Goal: Navigation & Orientation: Find specific page/section

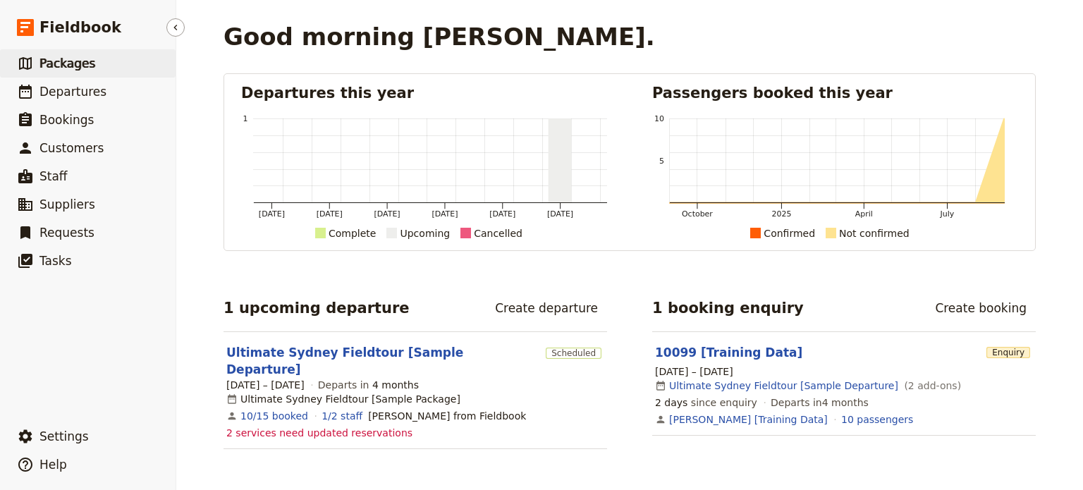
click at [70, 59] on span "Packages" at bounding box center [67, 63] width 56 height 14
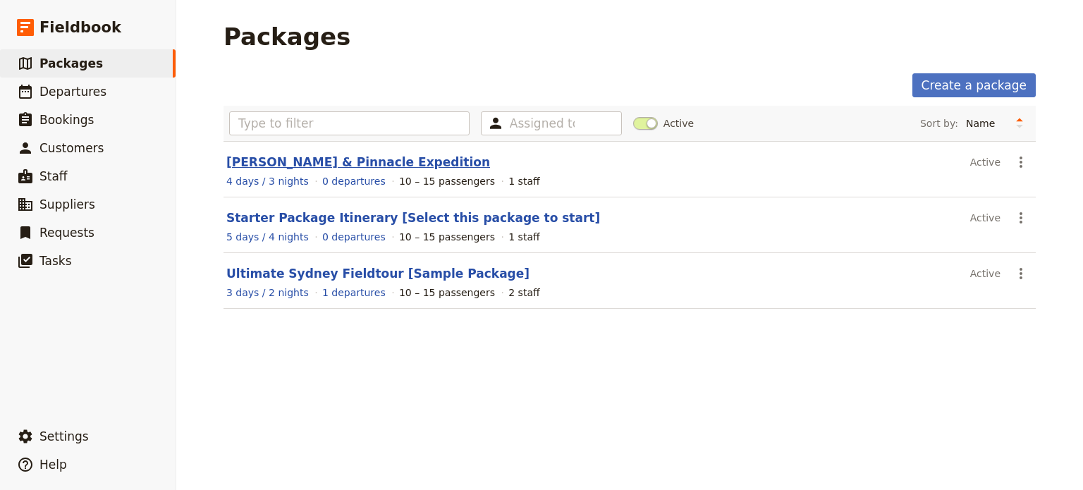
click at [279, 161] on link "Mulu Caves & Pinnacle Expedition" at bounding box center [358, 162] width 264 height 14
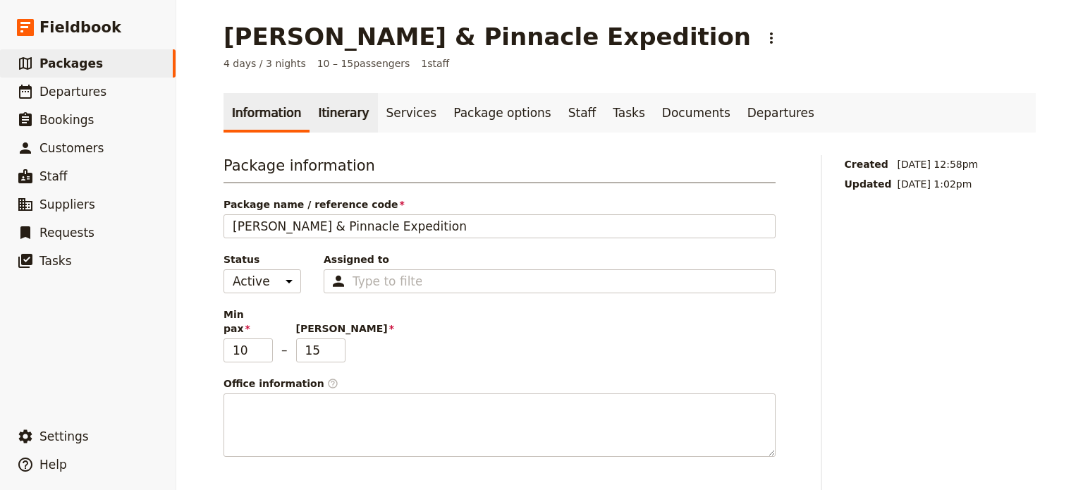
click at [330, 111] on link "Itinerary" at bounding box center [344, 112] width 68 height 39
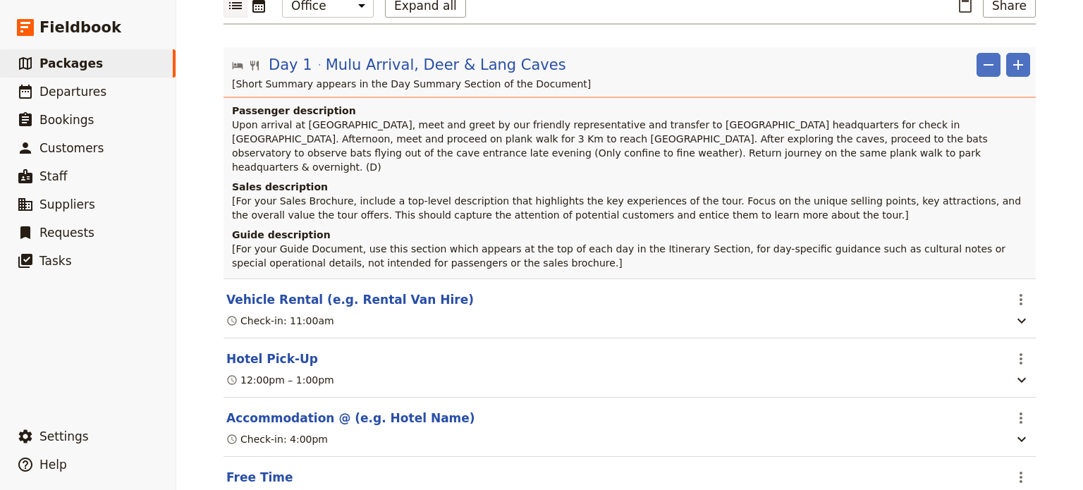
scroll to position [282, 0]
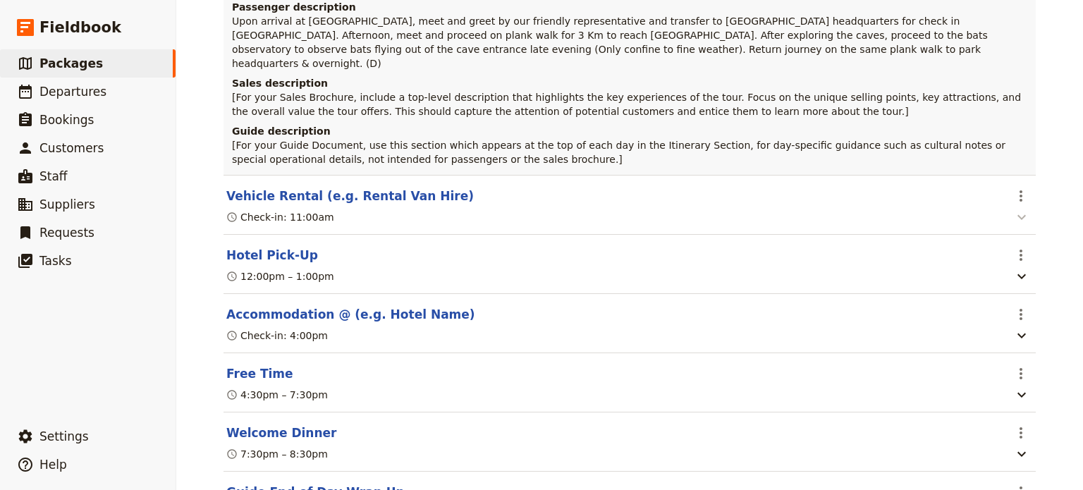
click at [1020, 209] on icon "button" at bounding box center [1021, 217] width 17 height 17
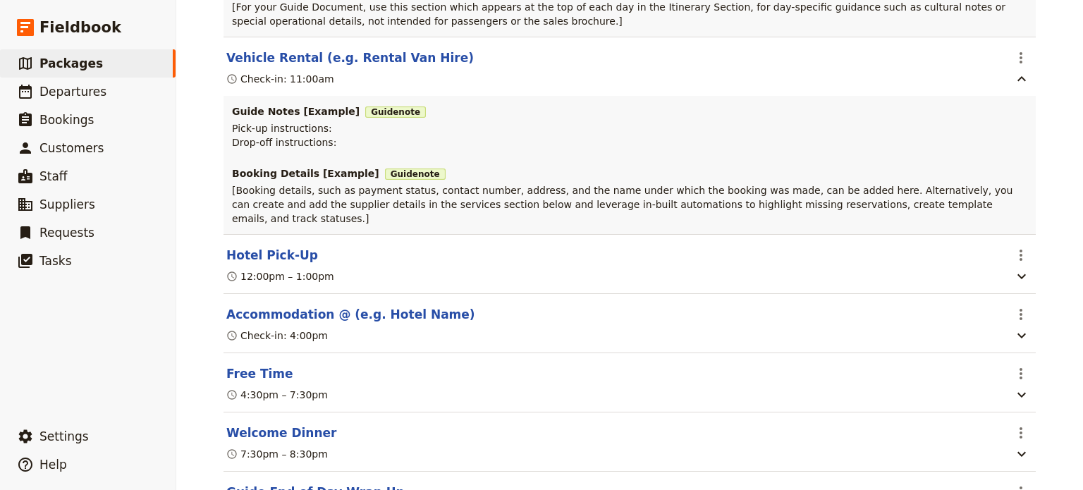
scroll to position [494, 0]
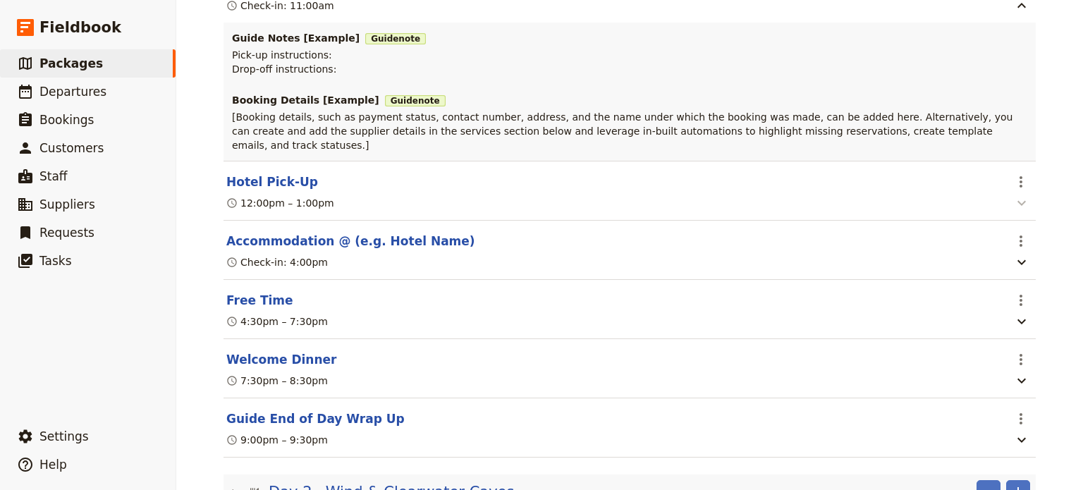
click at [1021, 195] on icon "button" at bounding box center [1021, 203] width 17 height 17
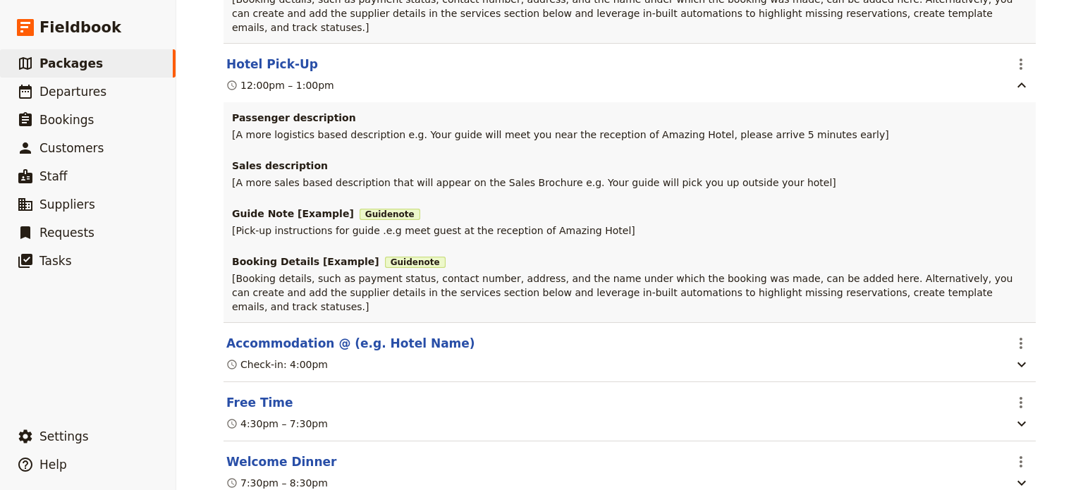
scroll to position [705, 0]
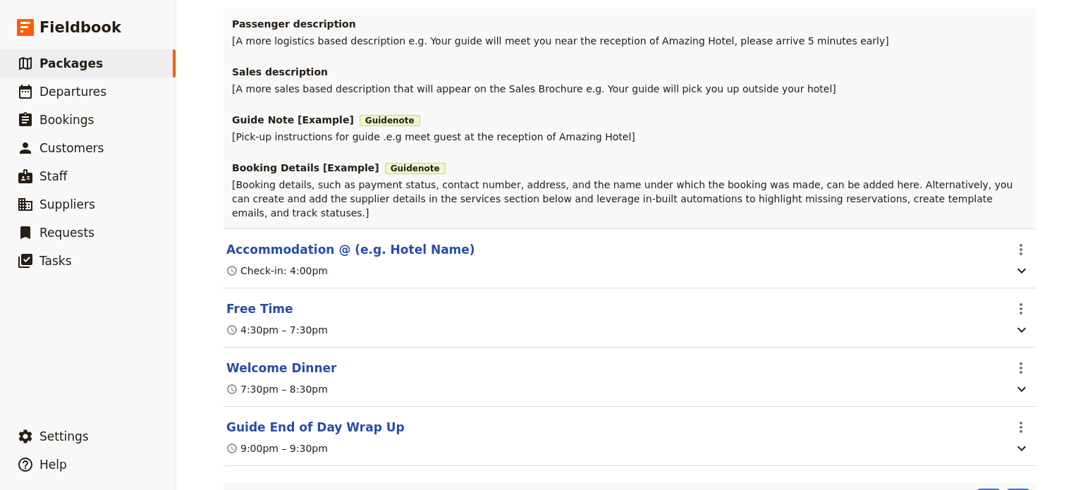
click at [808, 262] on div "Check-in: 4:00pm" at bounding box center [615, 270] width 780 height 17
click at [1017, 269] on icon "button" at bounding box center [1021, 271] width 8 height 5
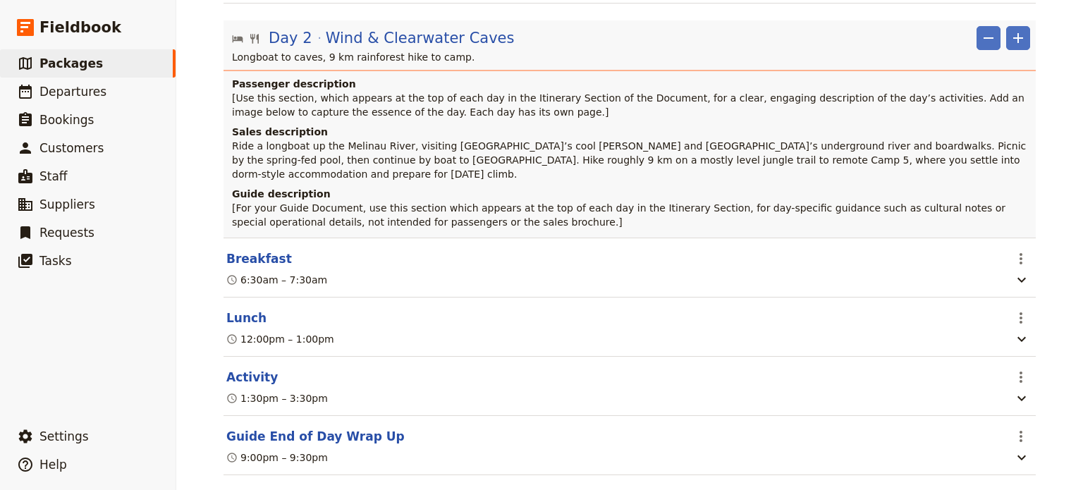
scroll to position [1410, 0]
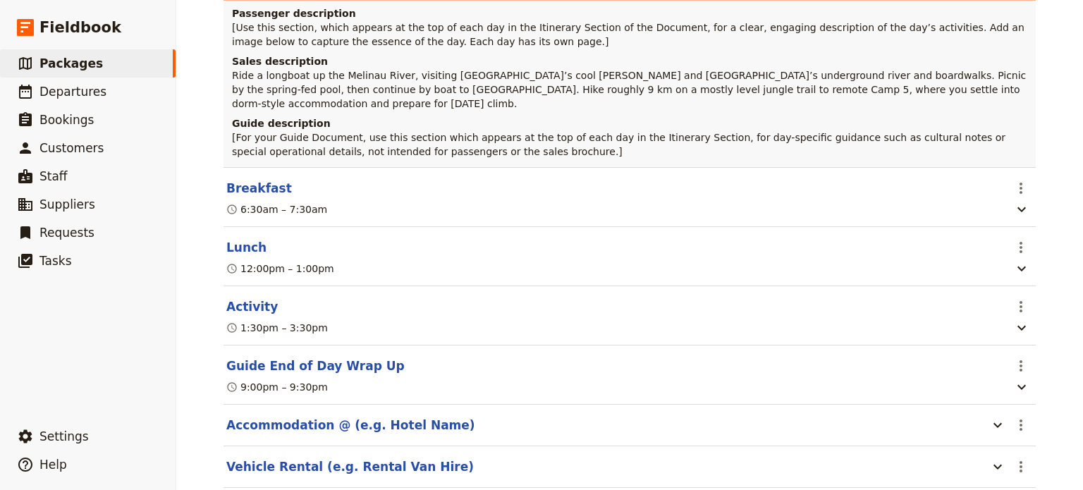
click at [917, 201] on div "6:30am – 7:30am" at bounding box center [615, 209] width 780 height 17
click at [1015, 201] on icon "button" at bounding box center [1021, 209] width 17 height 17
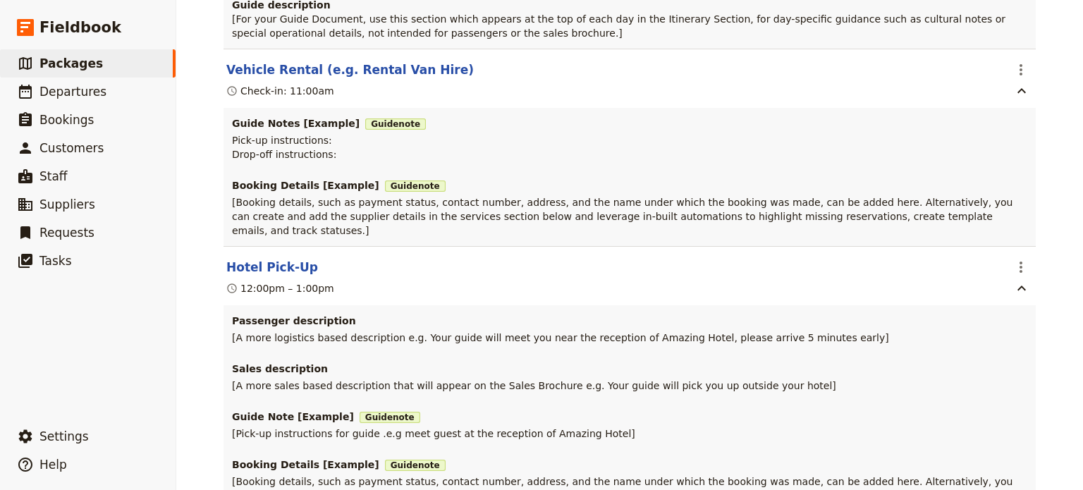
scroll to position [0, 0]
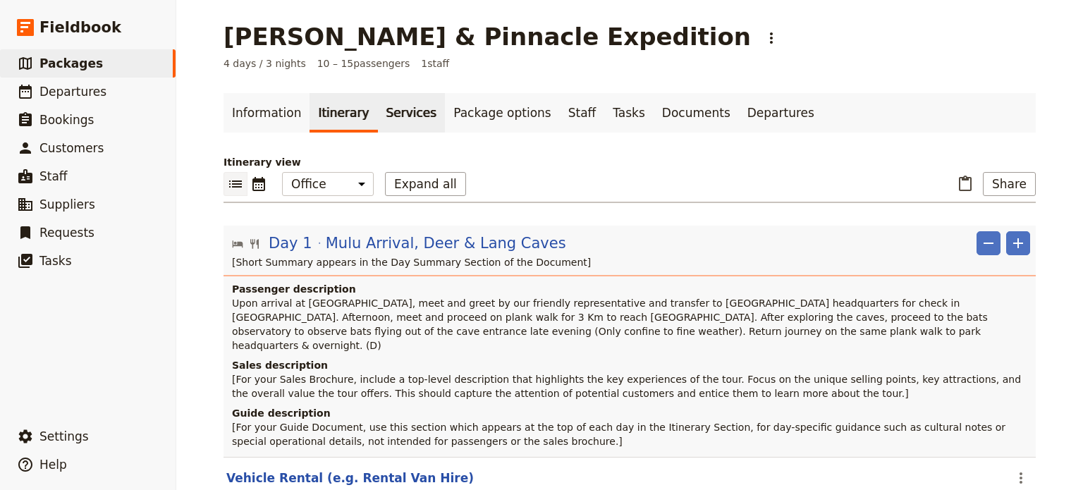
click at [390, 113] on link "Services" at bounding box center [412, 112] width 68 height 39
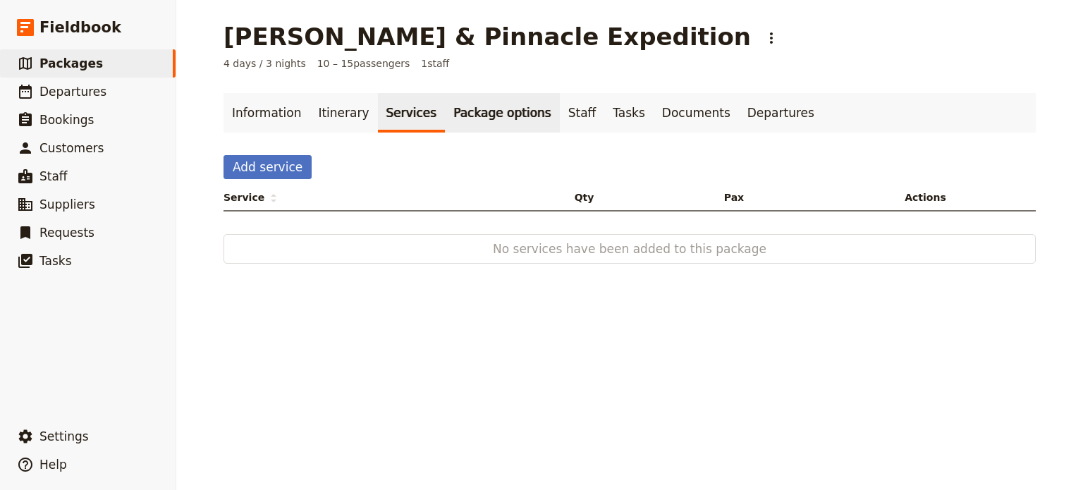
click at [471, 114] on link "Package options" at bounding box center [502, 112] width 114 height 39
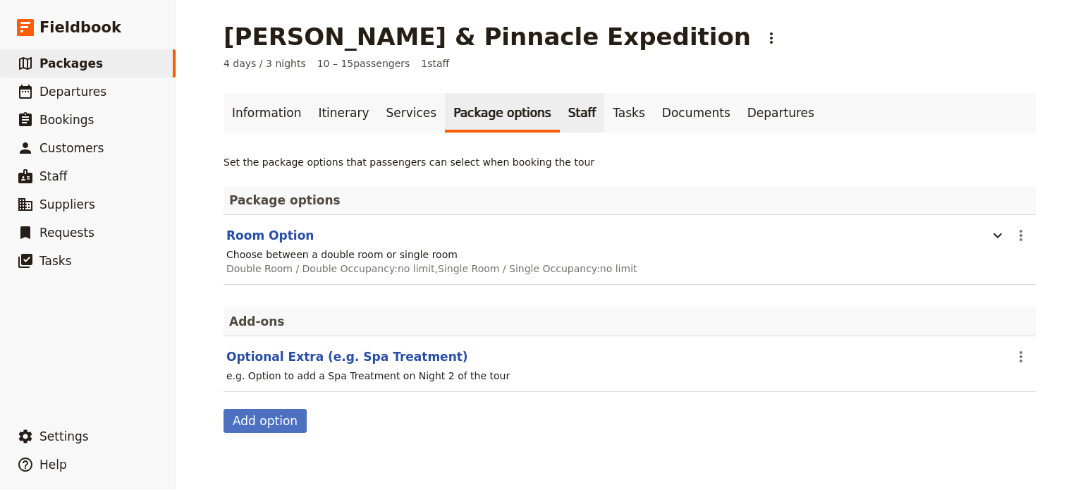
click at [560, 111] on link "Staff" at bounding box center [582, 112] width 45 height 39
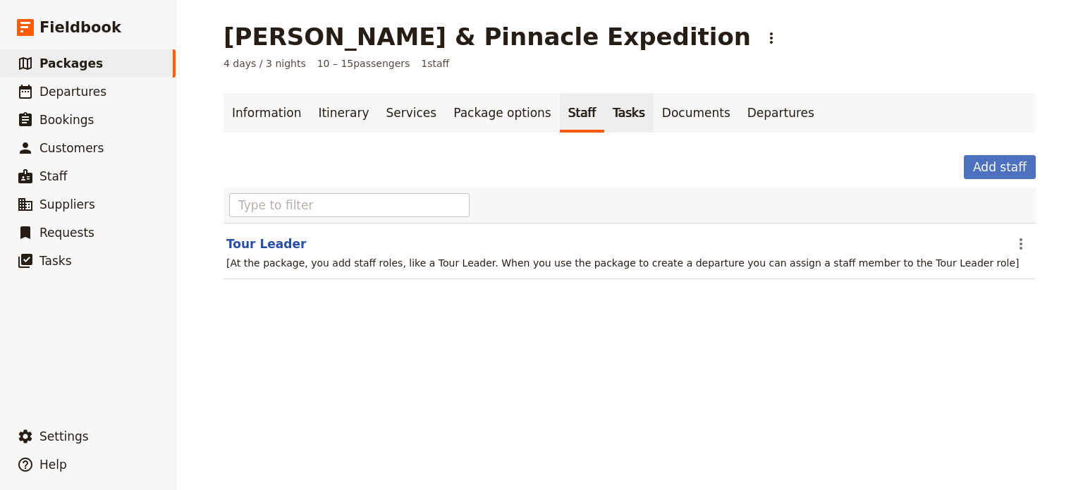
click at [604, 116] on link "Tasks" at bounding box center [628, 112] width 49 height 39
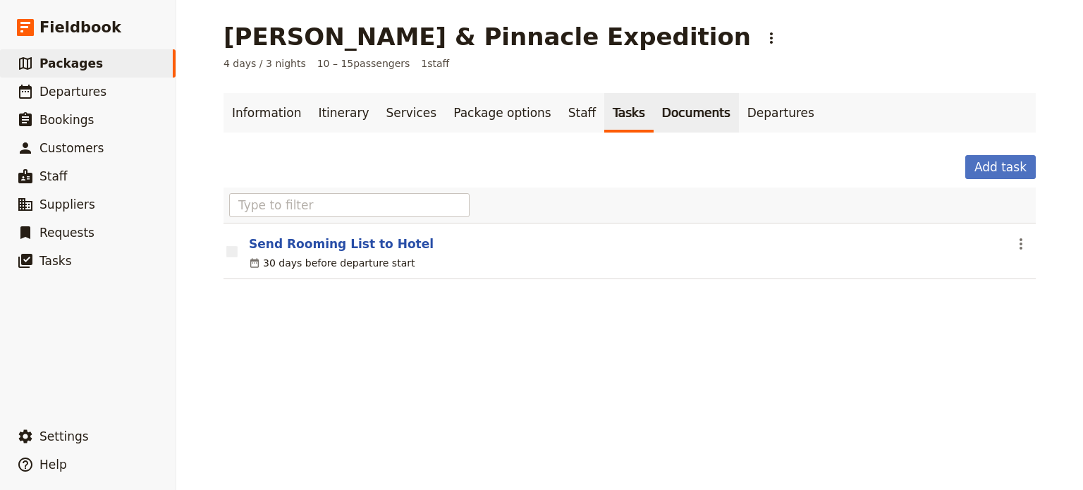
click at [657, 110] on link "Documents" at bounding box center [696, 112] width 85 height 39
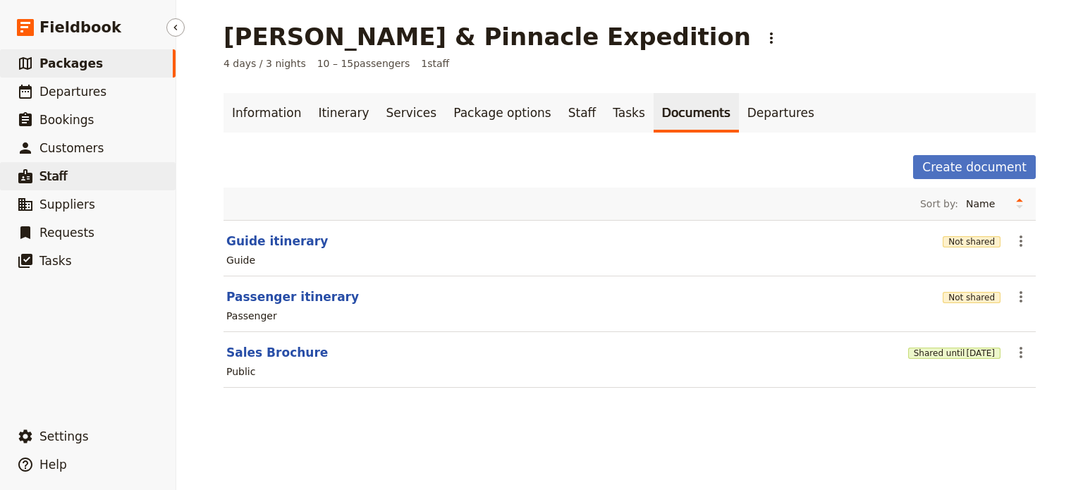
click at [63, 180] on link "​ Staff" at bounding box center [88, 176] width 176 height 28
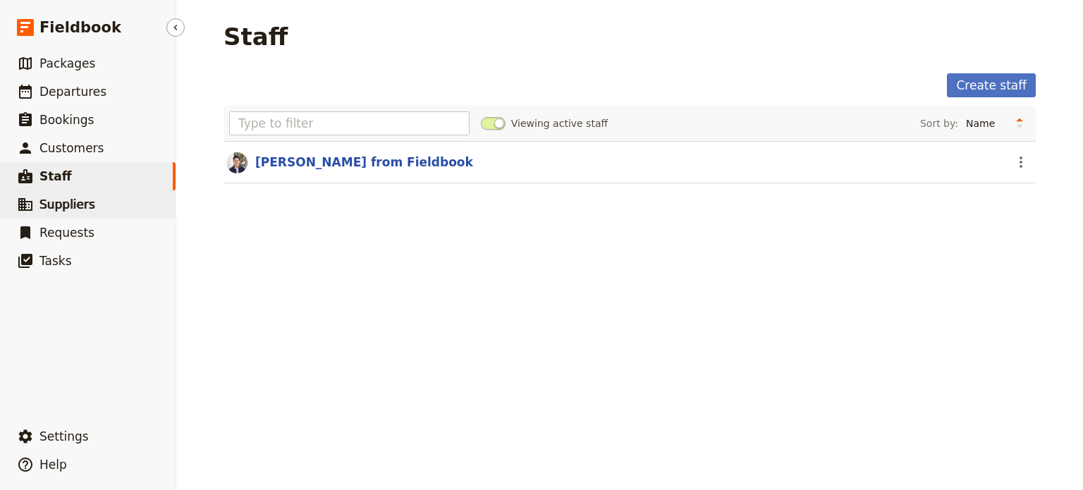
click at [76, 198] on span "Suppliers" at bounding box center [67, 204] width 56 height 14
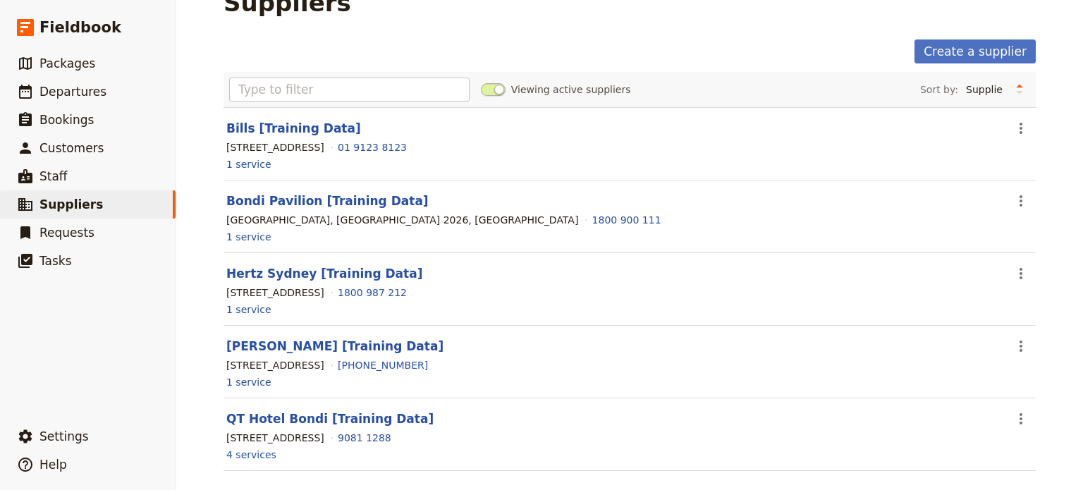
scroll to position [53, 0]
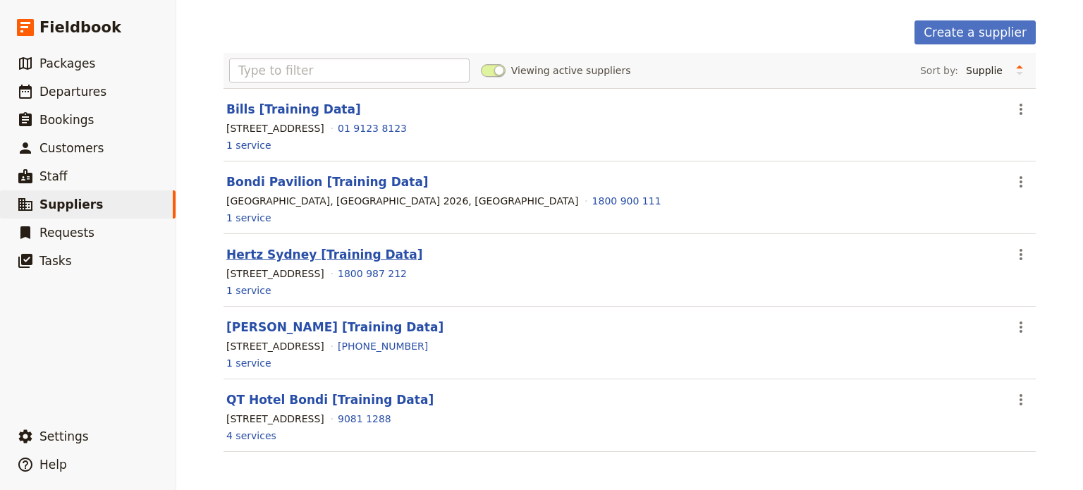
click at [356, 253] on link "Hertz Sydney [Training Data]" at bounding box center [324, 254] width 196 height 14
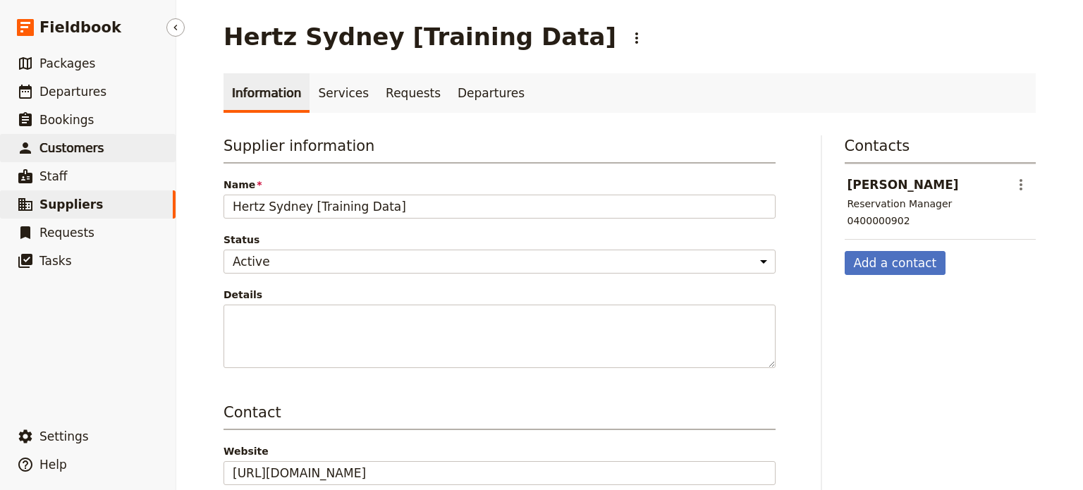
click at [63, 149] on span "Customers" at bounding box center [71, 148] width 64 height 14
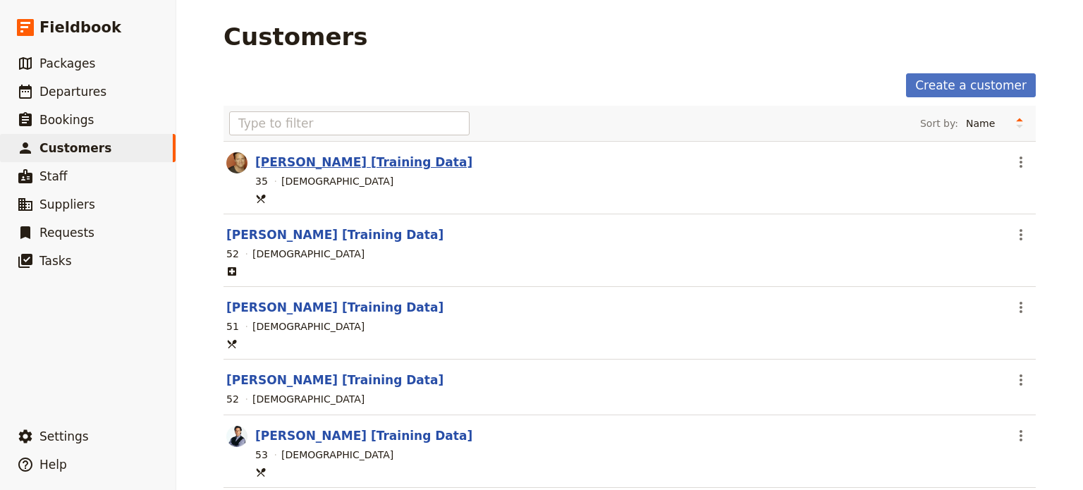
click at [326, 163] on link "Chandler Bing [Training Data]" at bounding box center [363, 162] width 217 height 14
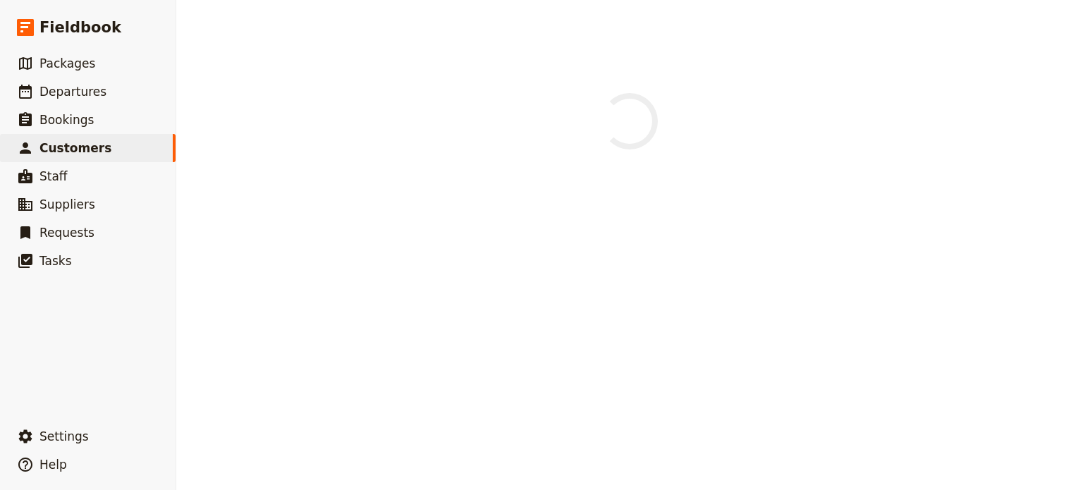
select select "MALE"
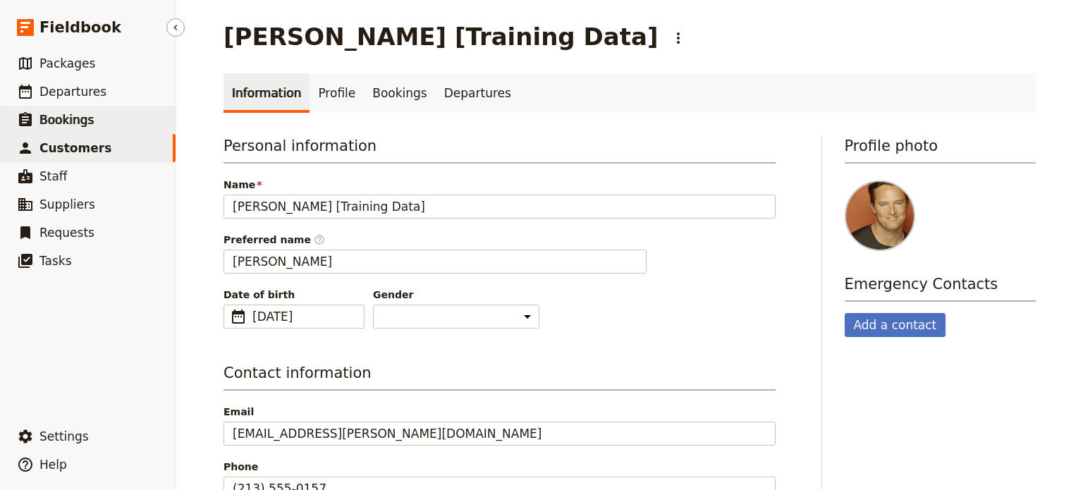
click at [59, 119] on span "Bookings" at bounding box center [66, 120] width 54 height 14
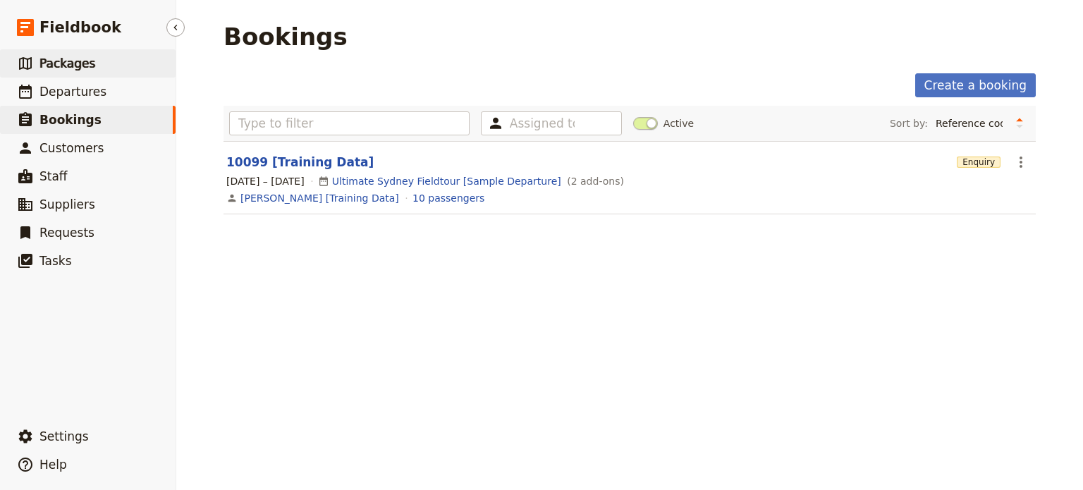
click at [72, 62] on span "Packages" at bounding box center [67, 63] width 56 height 14
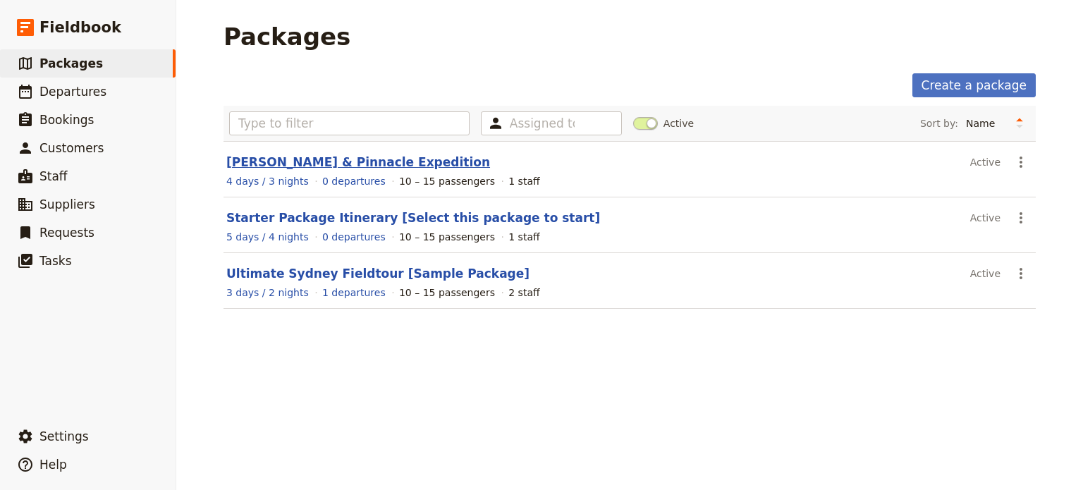
click at [304, 161] on link "Mulu Caves & Pinnacle Expedition" at bounding box center [358, 162] width 264 height 14
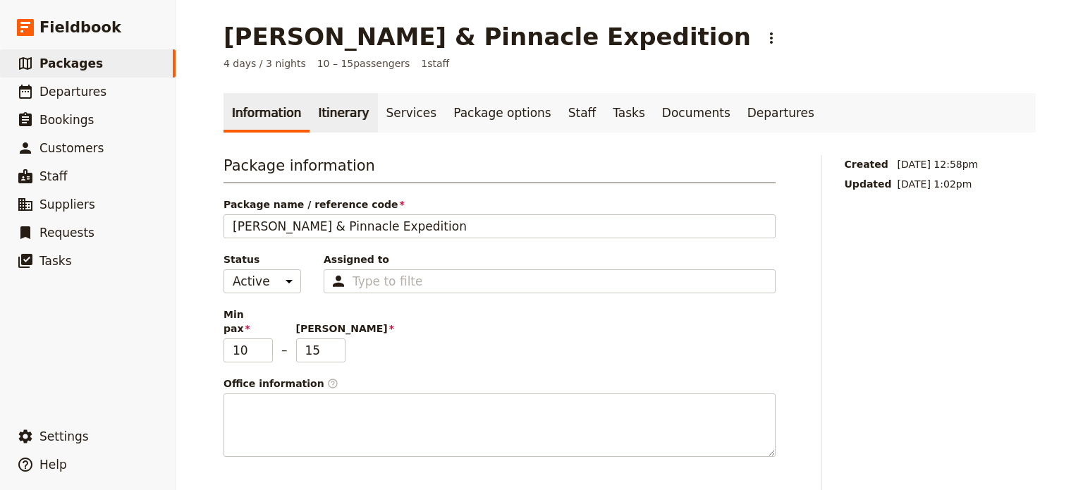
click at [322, 112] on link "Itinerary" at bounding box center [344, 112] width 68 height 39
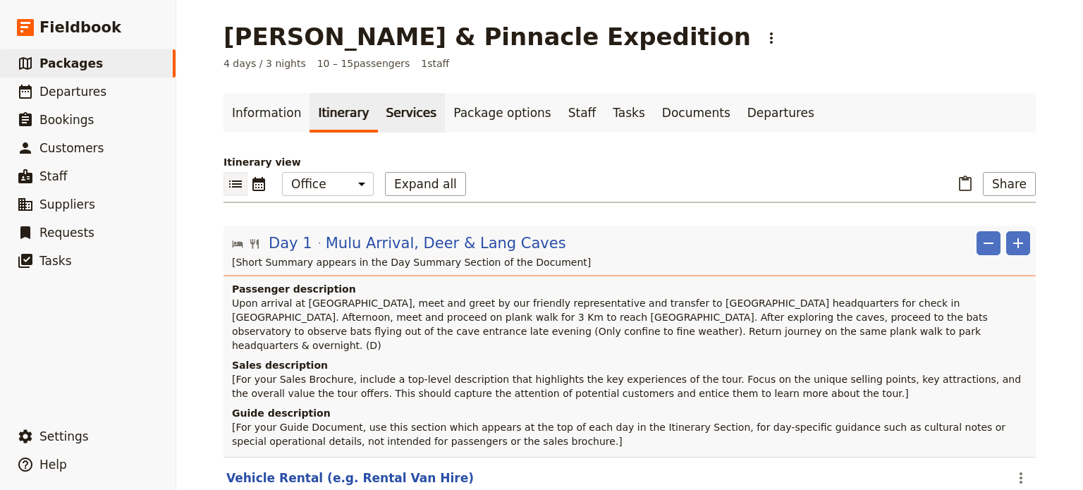
click at [378, 112] on link "Services" at bounding box center [412, 112] width 68 height 39
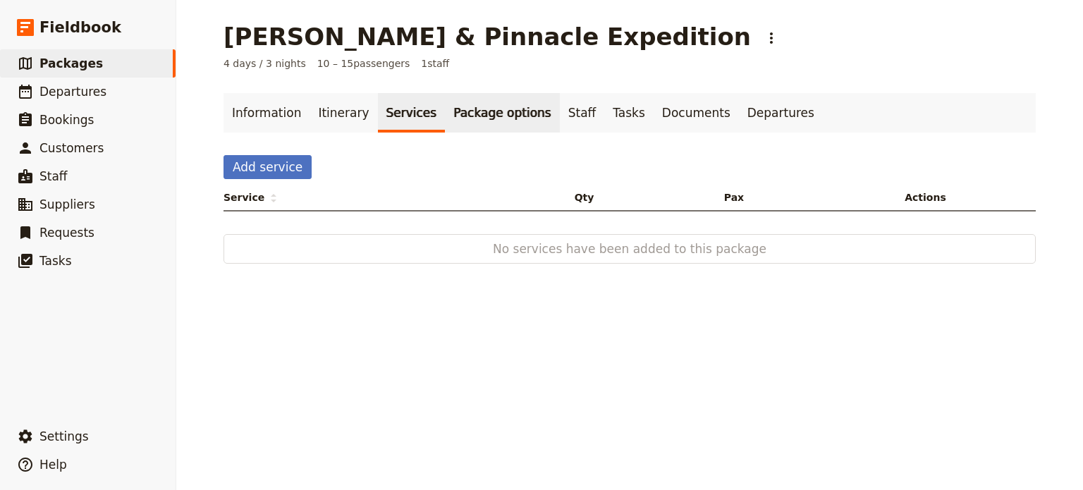
click at [471, 112] on link "Package options" at bounding box center [502, 112] width 114 height 39
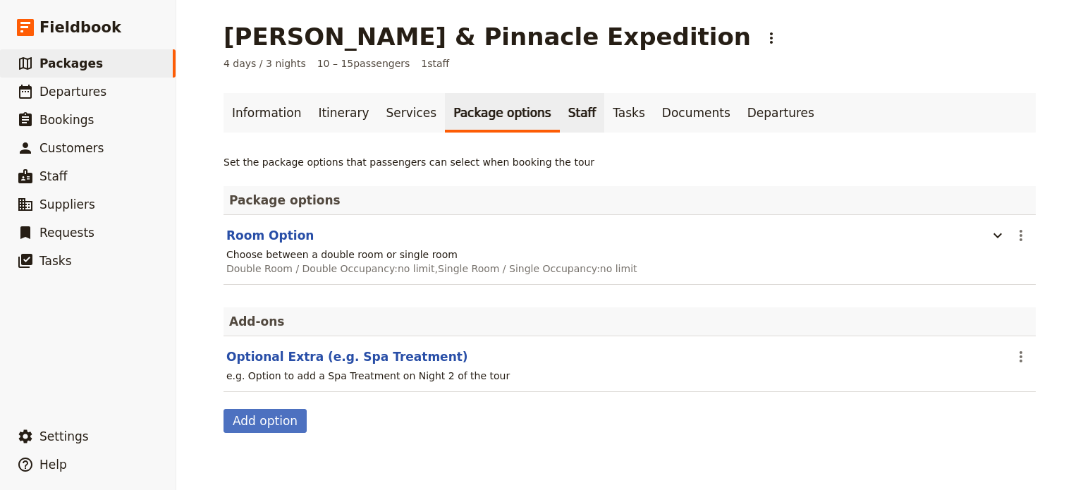
click at [560, 108] on link "Staff" at bounding box center [582, 112] width 45 height 39
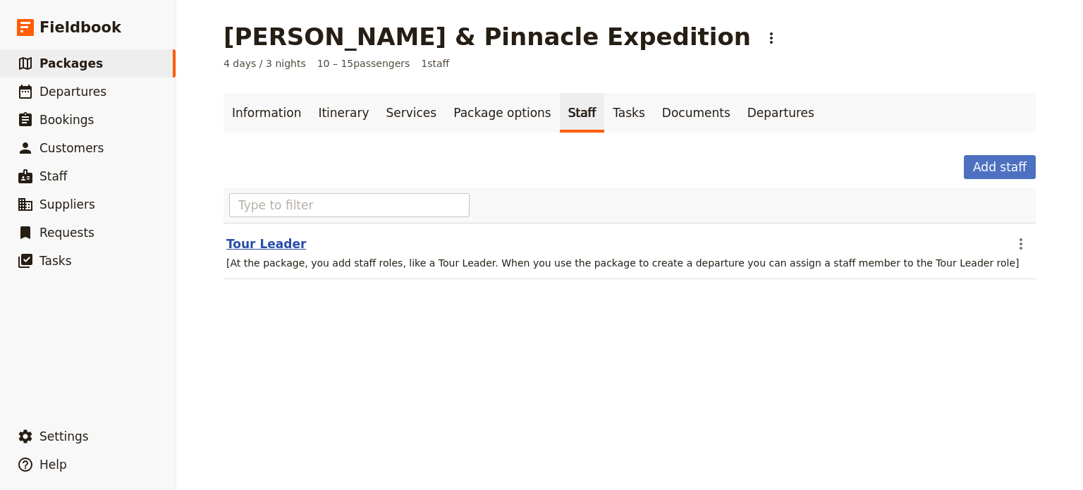
click at [265, 247] on button "Tour Leader" at bounding box center [266, 244] width 80 height 17
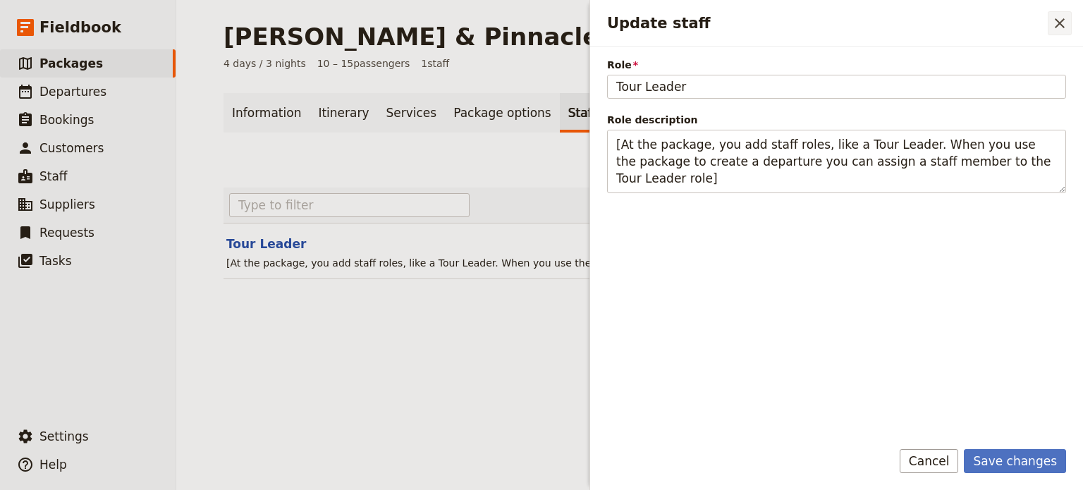
click at [1060, 26] on icon "Close drawer" at bounding box center [1059, 23] width 17 height 17
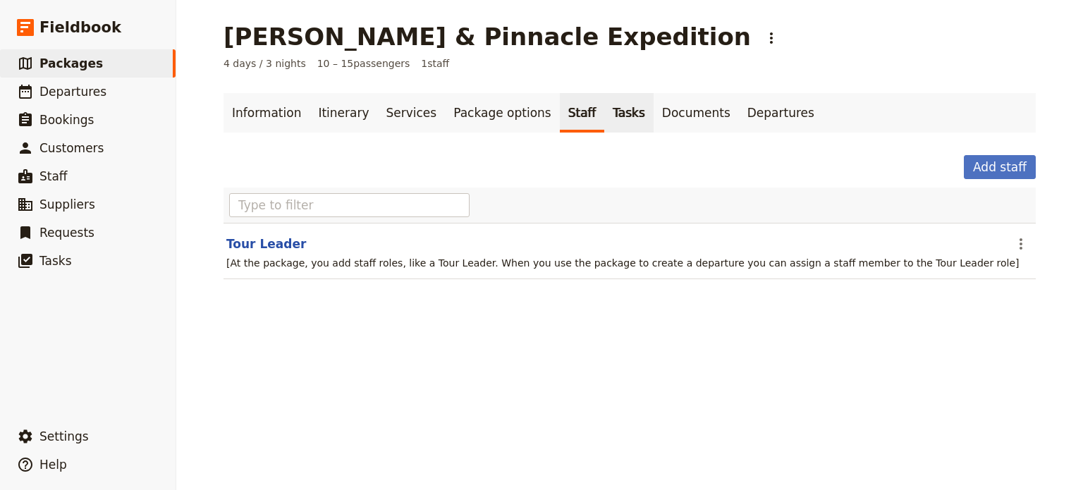
click at [604, 106] on link "Tasks" at bounding box center [628, 112] width 49 height 39
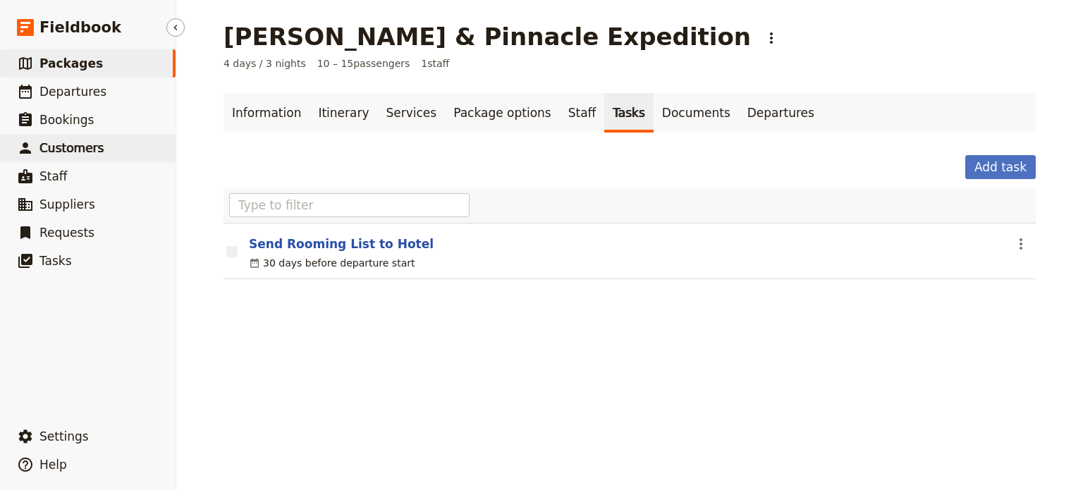
click at [76, 149] on span "Customers" at bounding box center [71, 148] width 64 height 14
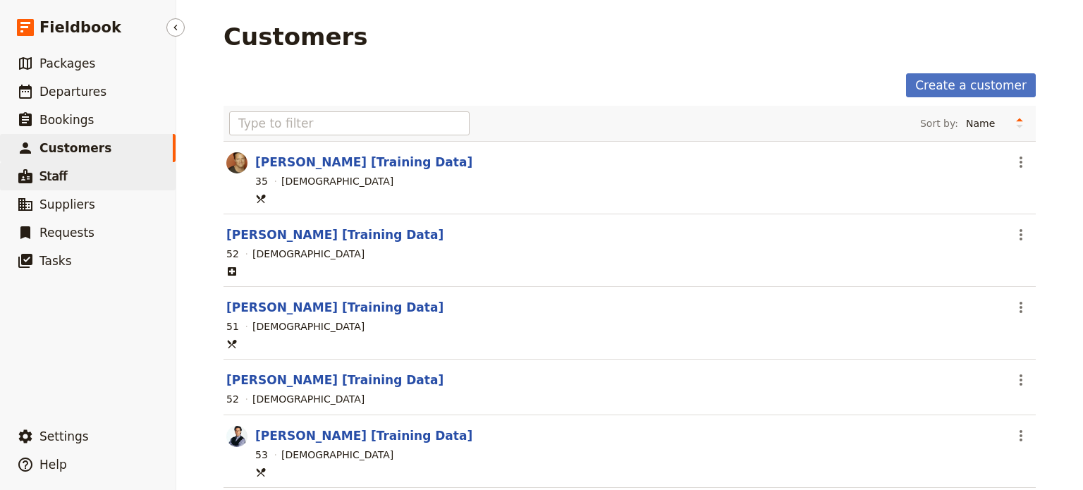
click at [70, 174] on link "​ Staff" at bounding box center [88, 176] width 176 height 28
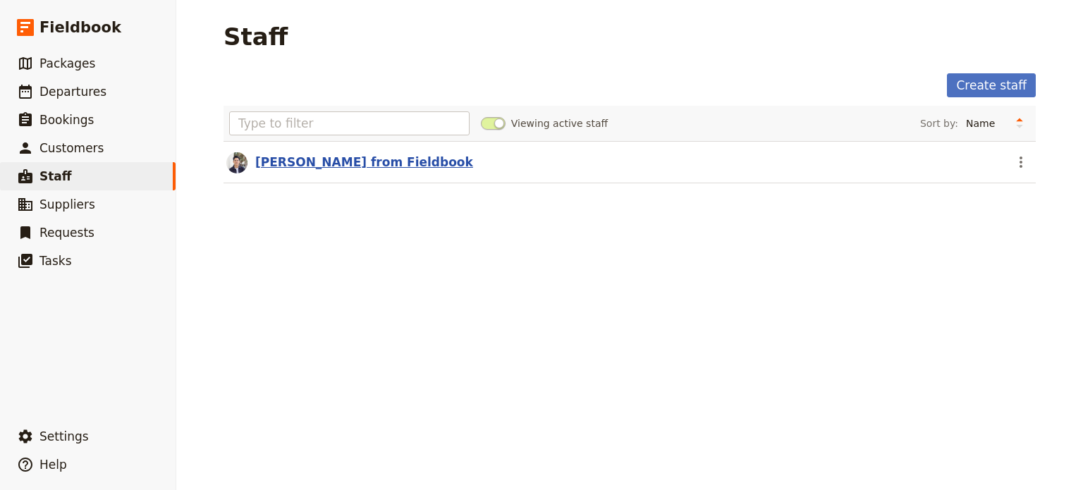
click at [303, 163] on link "Jeff from Fieldbook" at bounding box center [364, 162] width 218 height 14
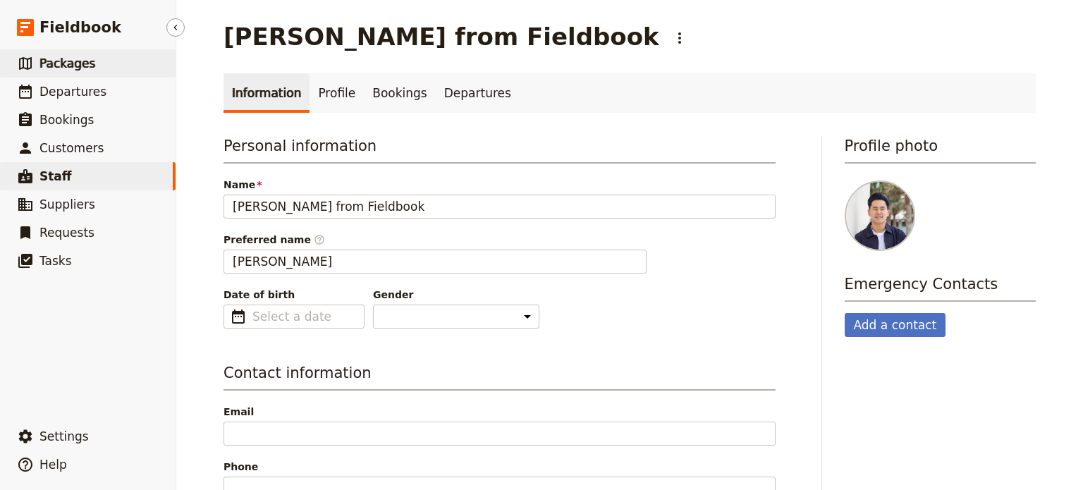
click at [52, 67] on span "Packages" at bounding box center [67, 63] width 56 height 14
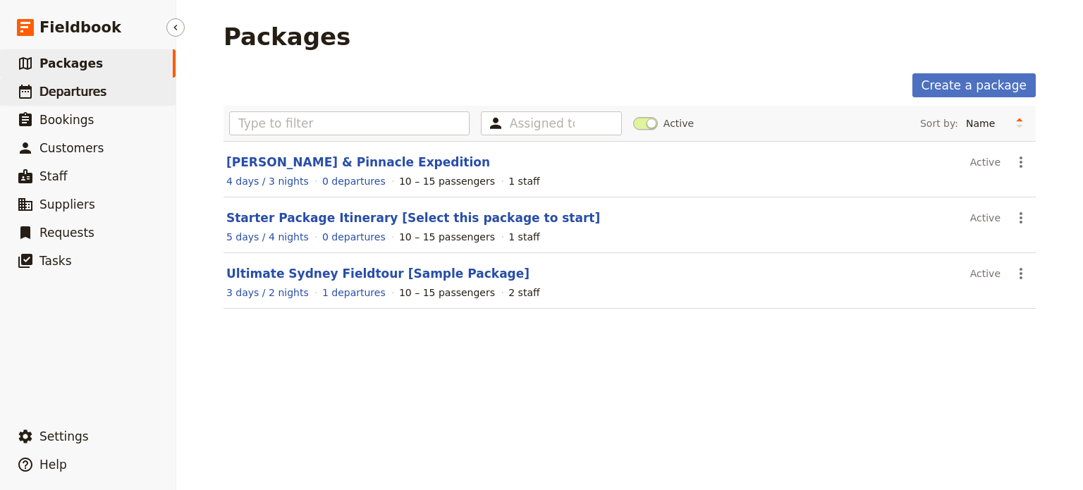
click at [73, 92] on span "Departures" at bounding box center [72, 92] width 67 height 14
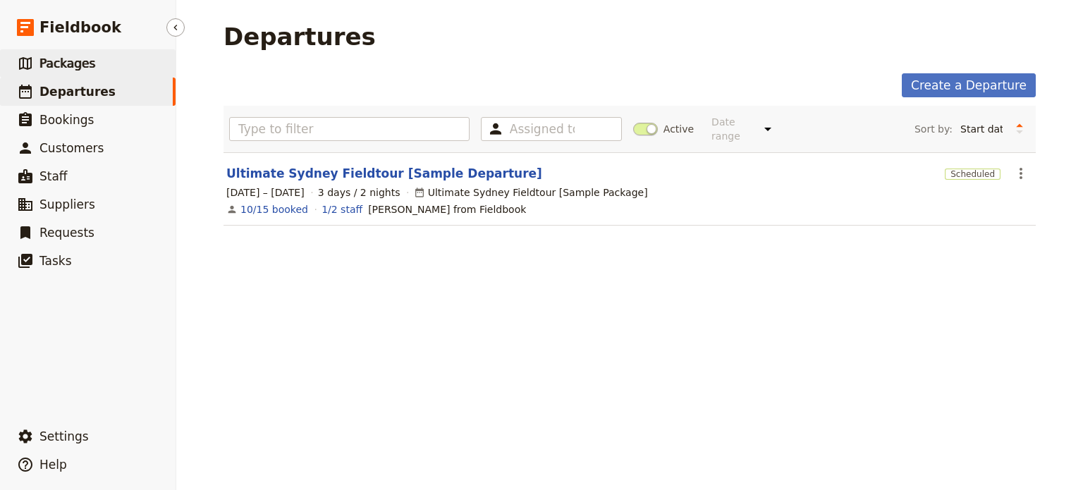
click at [71, 69] on span "Packages" at bounding box center [67, 63] width 56 height 14
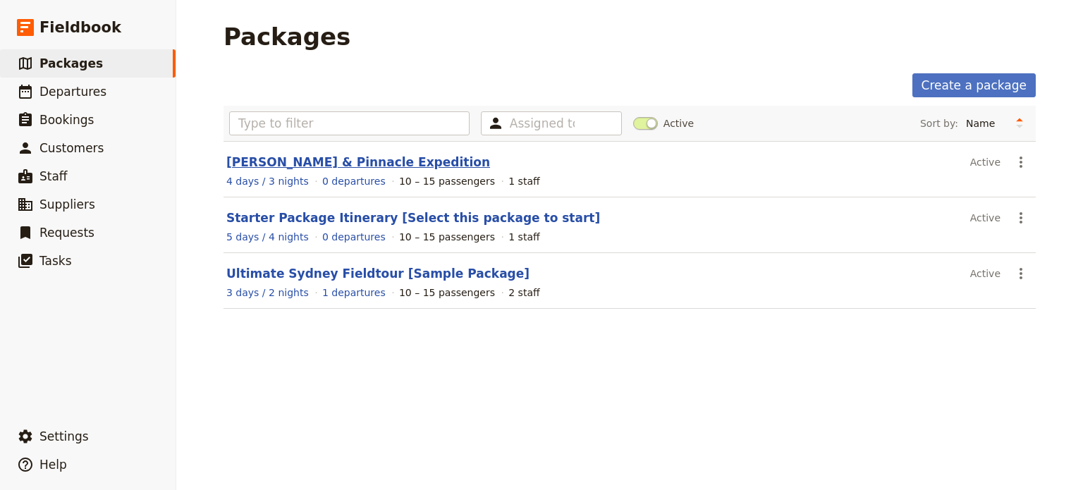
click at [276, 161] on link "Mulu Caves & Pinnacle Expedition" at bounding box center [358, 162] width 264 height 14
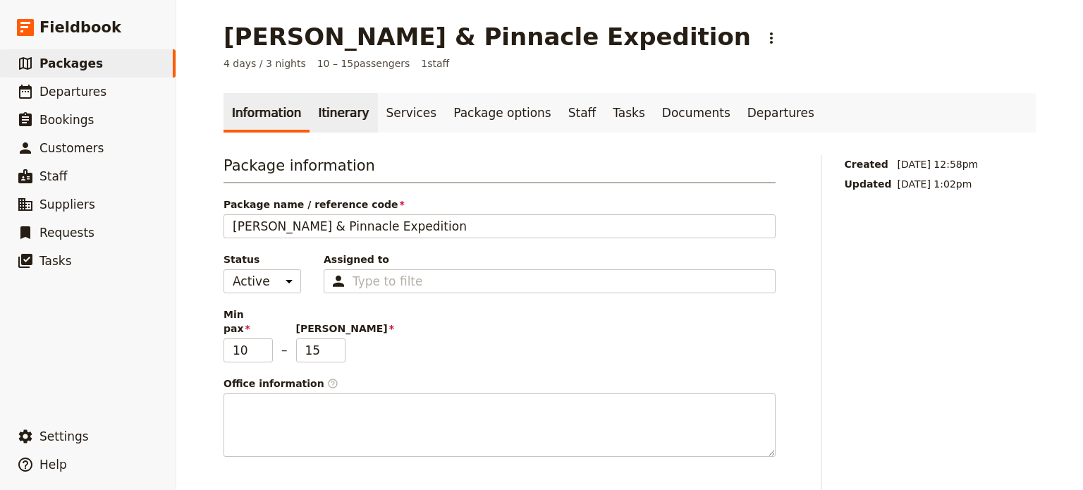
click at [333, 118] on link "Itinerary" at bounding box center [344, 112] width 68 height 39
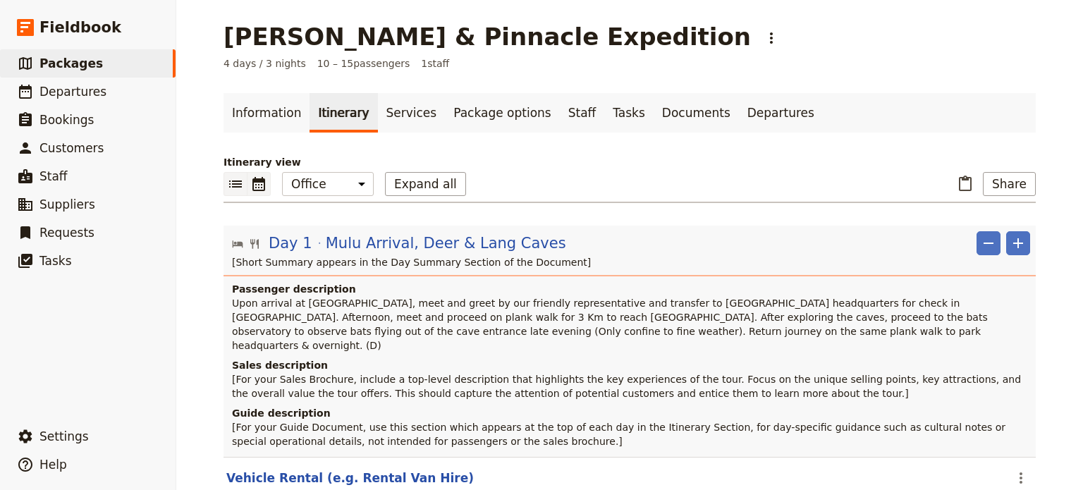
click at [252, 183] on icon "Calendar view" at bounding box center [258, 184] width 17 height 17
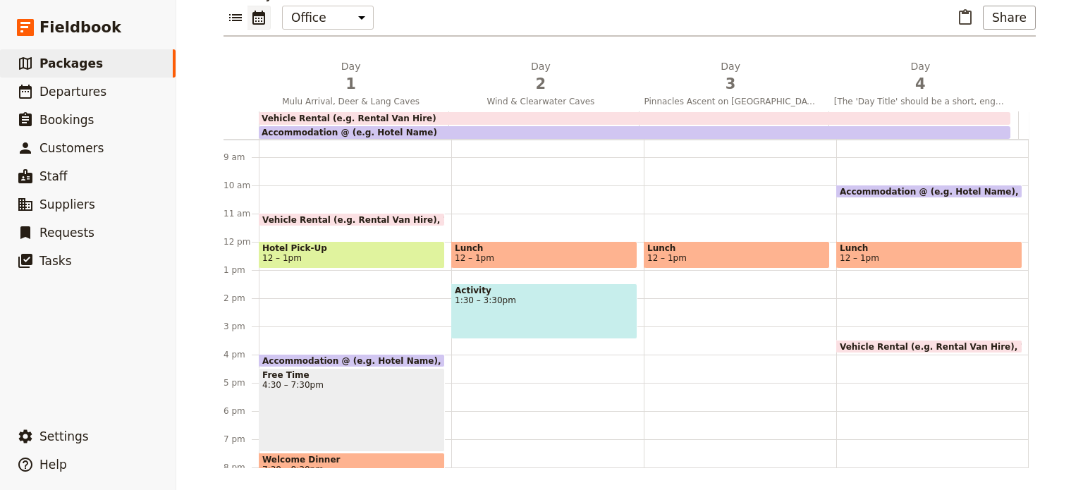
scroll to position [207, 0]
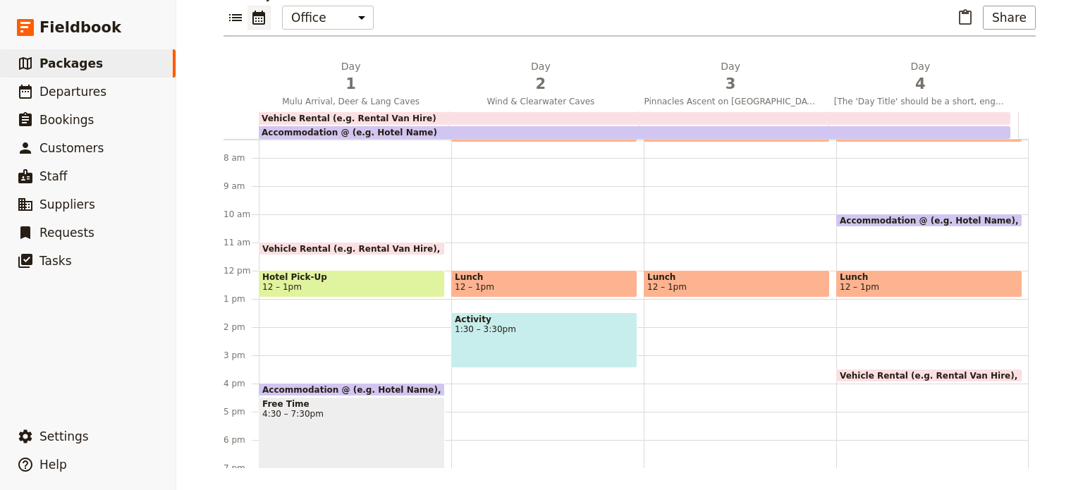
click at [709, 286] on span "12 – 1pm" at bounding box center [736, 287] width 179 height 10
select select "3"
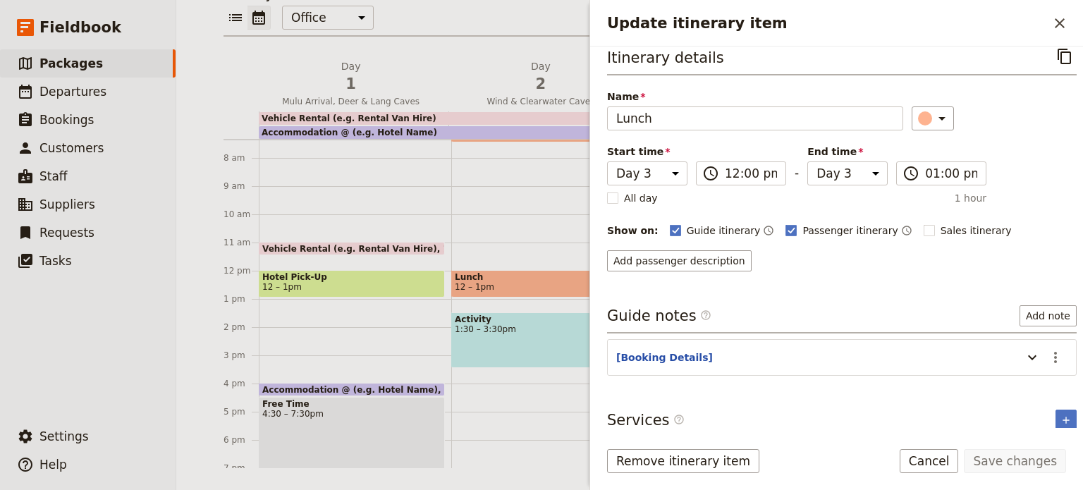
scroll to position [20, 0]
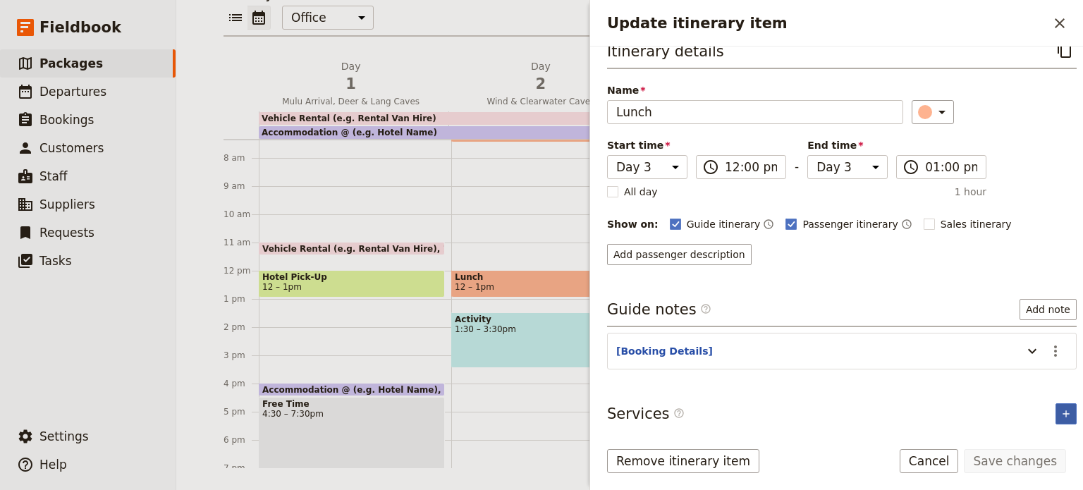
click at [1060, 414] on icon "Add service inclusion" at bounding box center [1065, 413] width 11 height 11
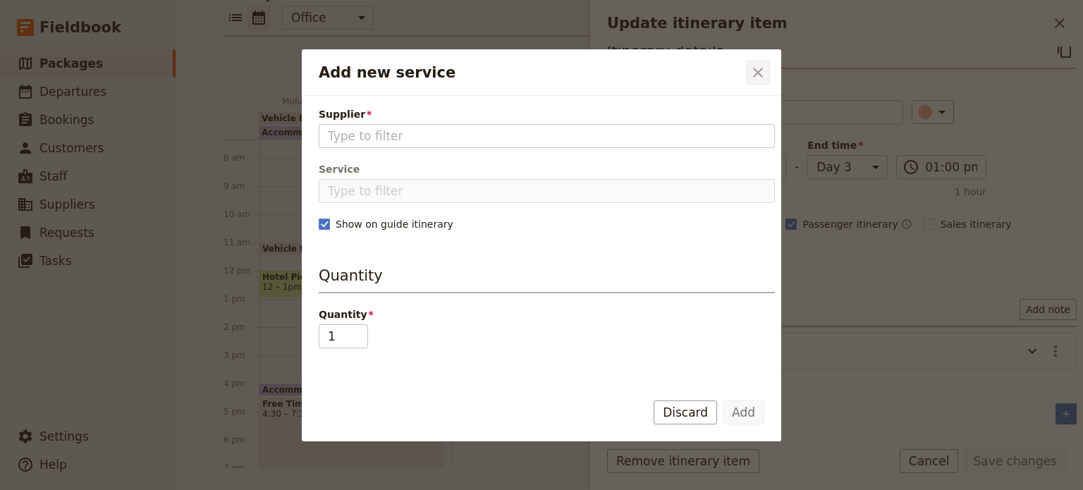
click at [762, 73] on icon "Close dialog" at bounding box center [758, 72] width 17 height 17
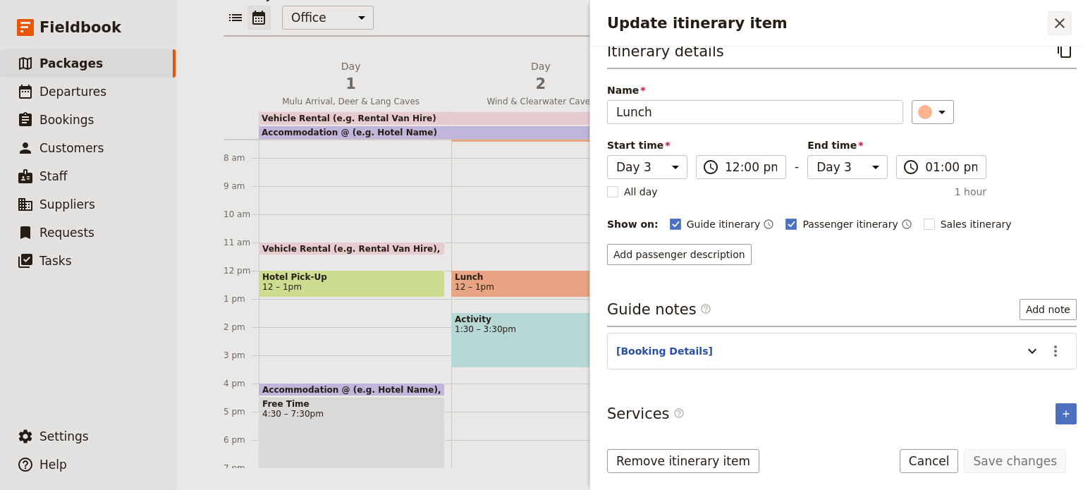
click at [1064, 20] on icon "Close drawer" at bounding box center [1059, 23] width 17 height 17
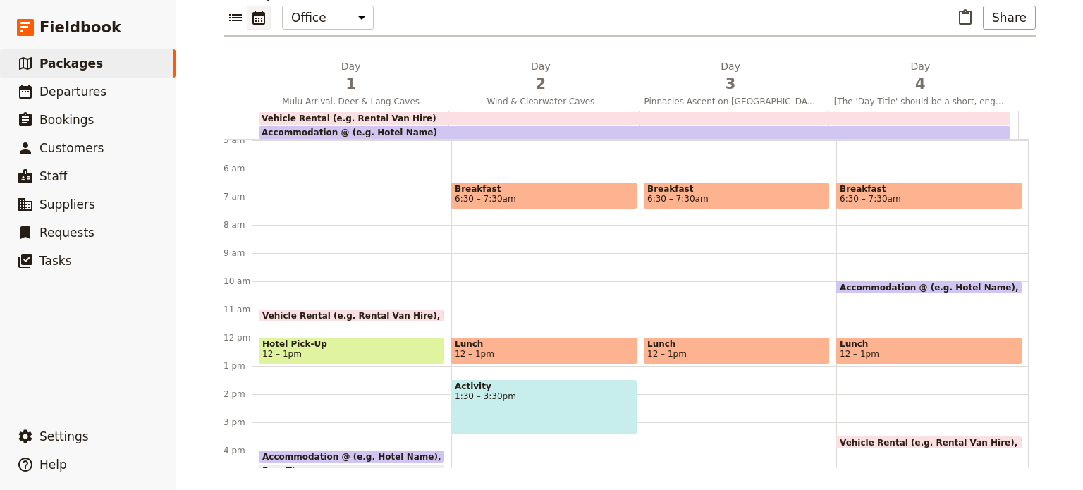
scroll to position [141, 0]
click at [73, 180] on link "​ Staff" at bounding box center [88, 176] width 176 height 28
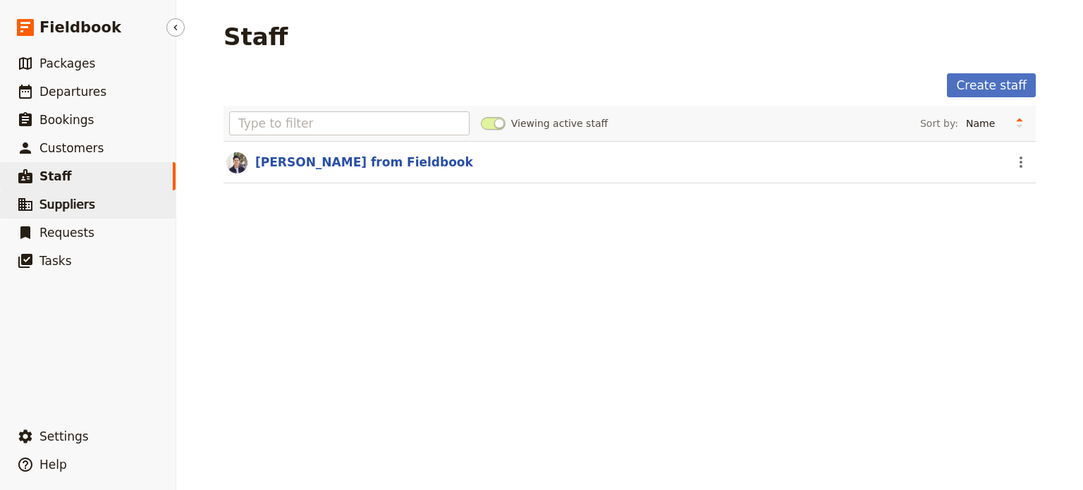
click at [77, 202] on span "Suppliers" at bounding box center [67, 204] width 56 height 14
